Goal: Go to known website: Access a specific website the user already knows

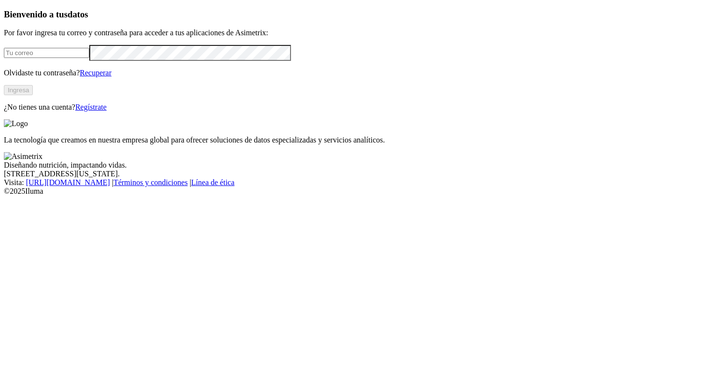
type input "[EMAIL_ADDRESS][DOMAIN_NAME]"
click at [33, 95] on button "Ingresa" at bounding box center [18, 90] width 29 height 10
